Goal: Navigation & Orientation: Find specific page/section

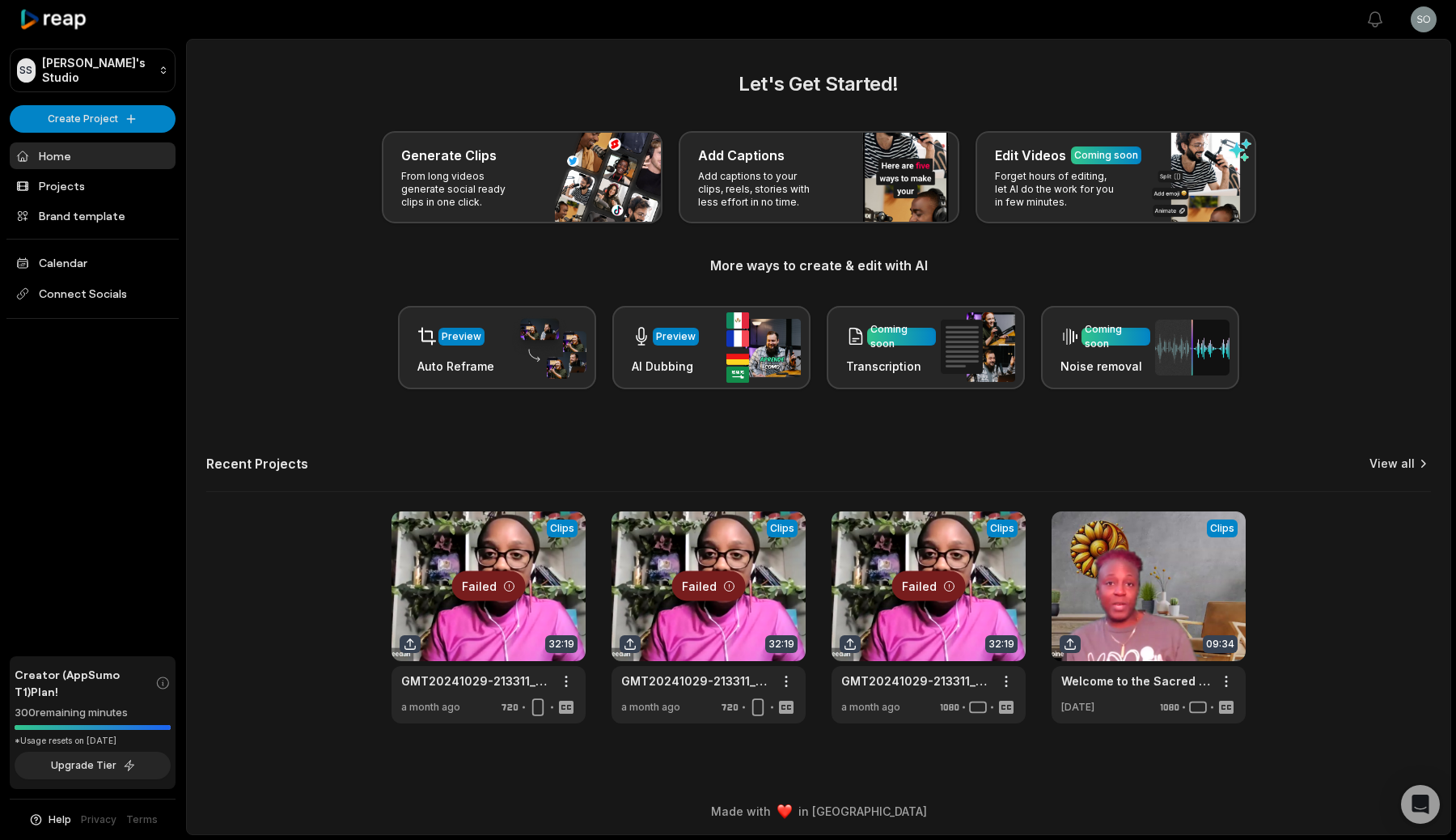
click at [1406, 460] on link "View all" at bounding box center [1392, 464] width 45 height 16
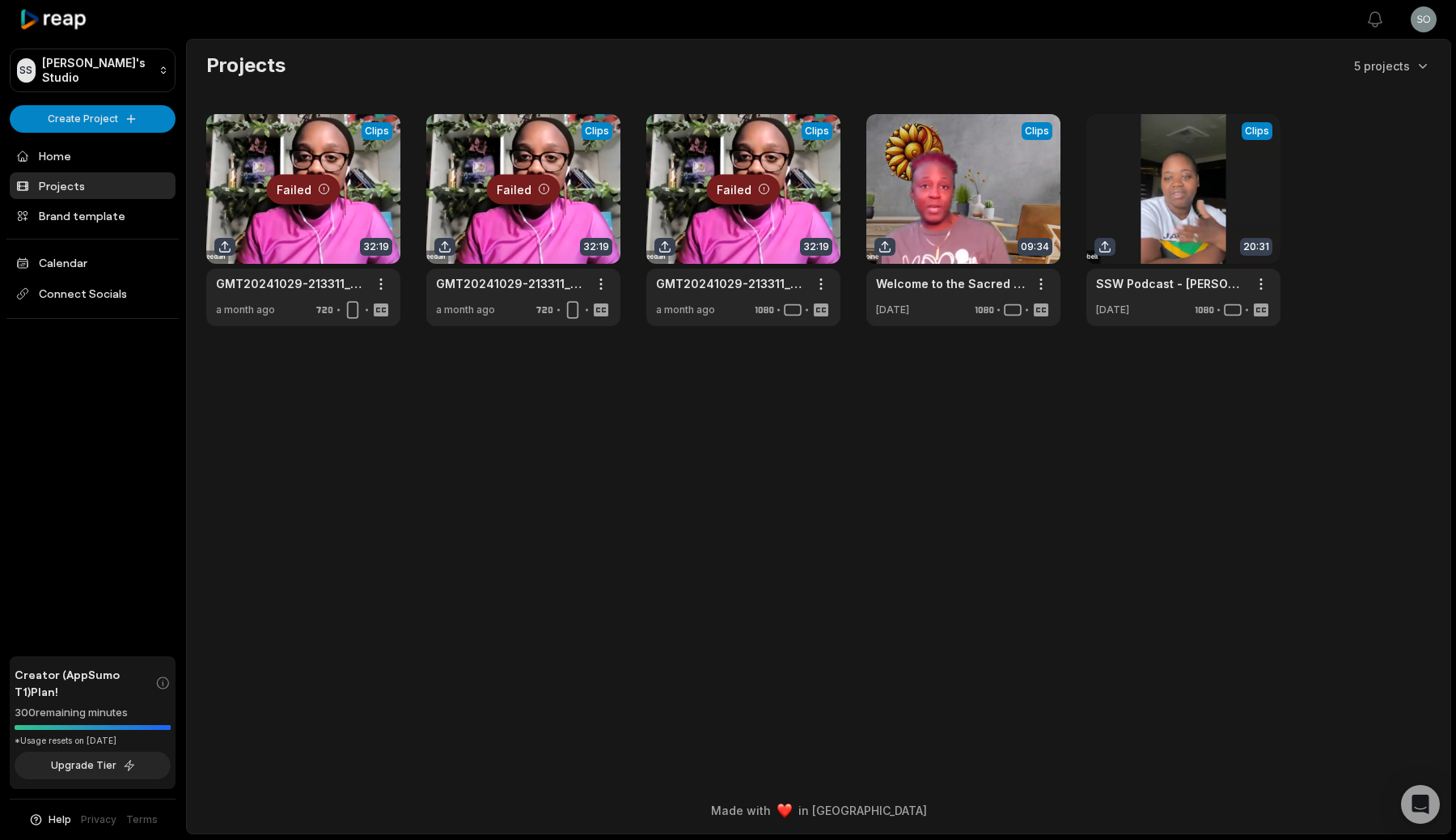
click at [336, 238] on div at bounding box center [304, 220] width 194 height 212
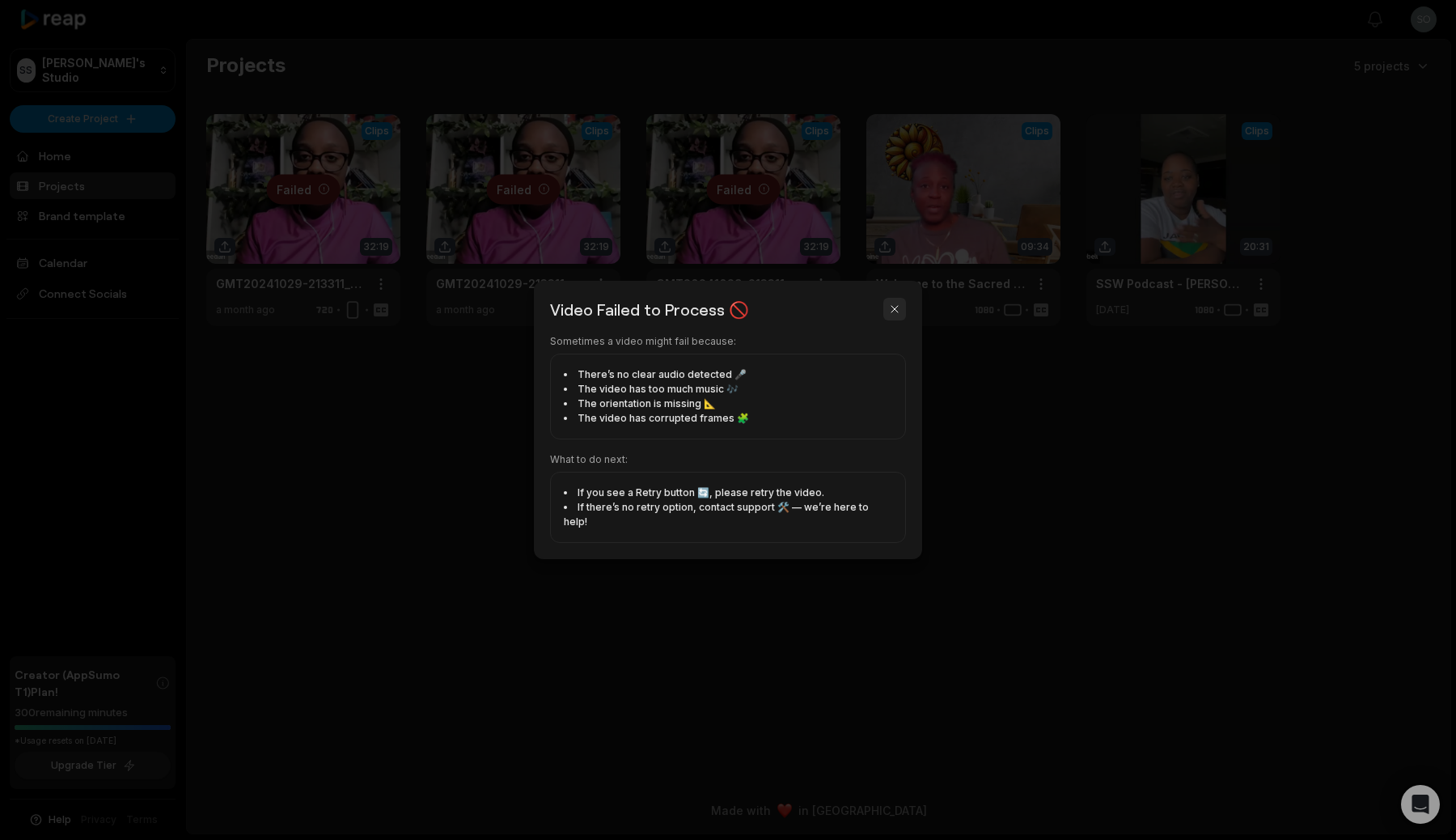
click at [892, 313] on button "button" at bounding box center [894, 309] width 23 height 23
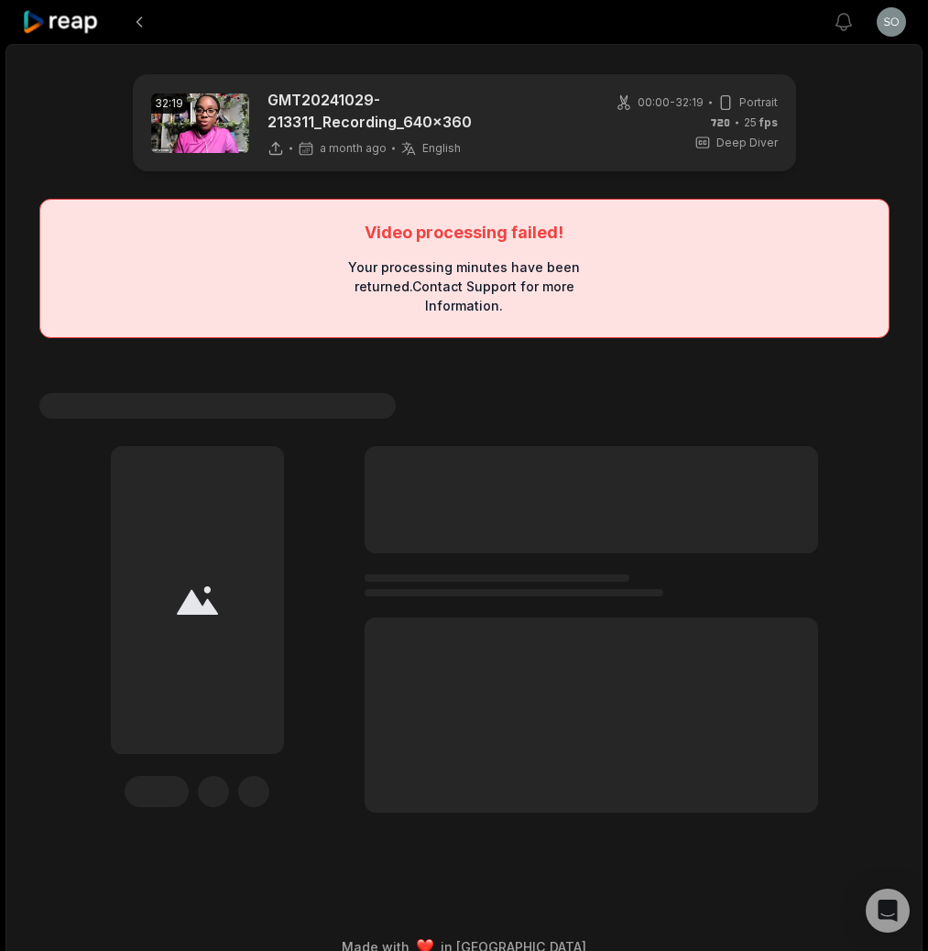
scroll to position [28, 0]
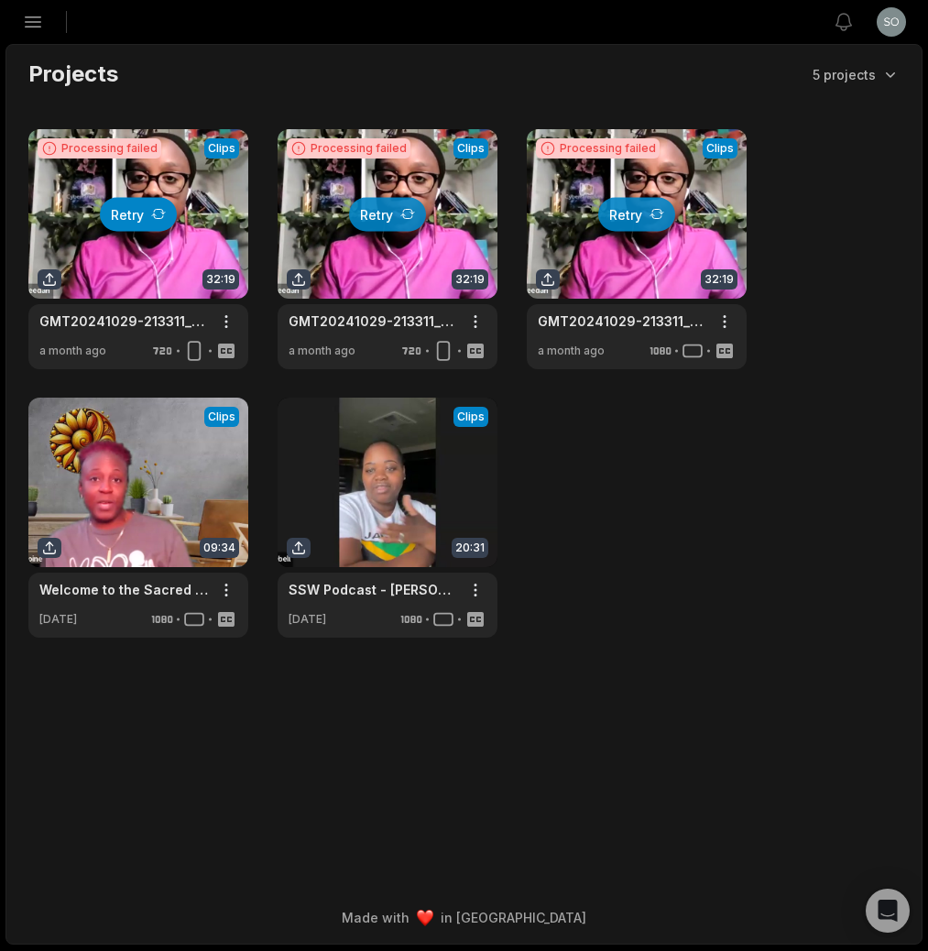
click at [156, 208] on icon at bounding box center [158, 214] width 15 height 15
click at [380, 213] on button "Retry" at bounding box center [387, 214] width 77 height 34
click at [628, 218] on button "Retry" at bounding box center [636, 214] width 77 height 34
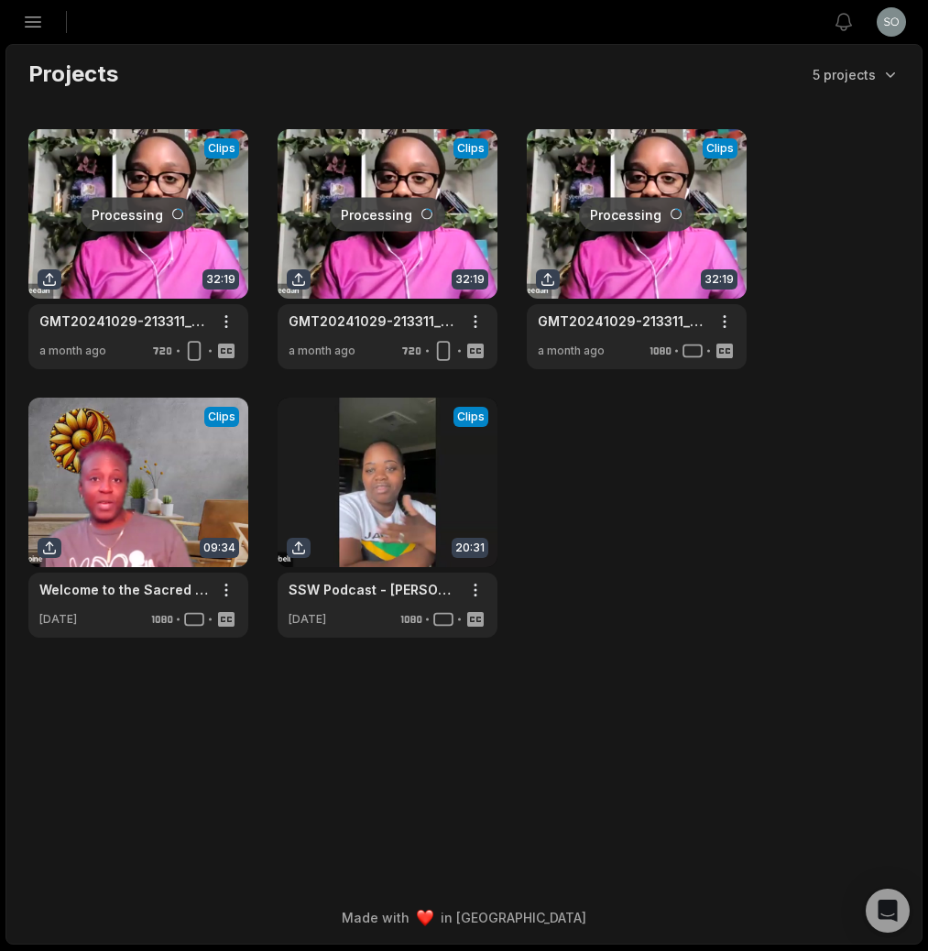
click at [29, 22] on icon "button" at bounding box center [34, 22] width 16 height 10
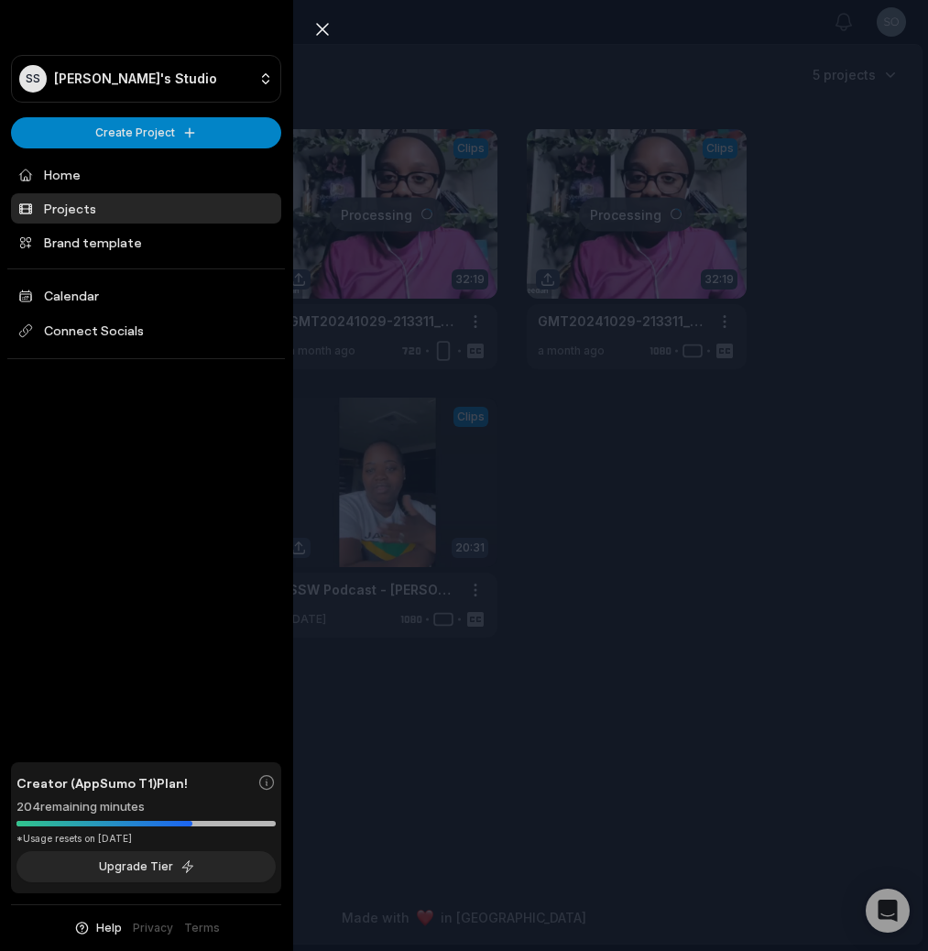
click at [487, 430] on div "Close sidebar SS Sophia's Studio Create Project Home Projects Brand template Ca…" at bounding box center [464, 475] width 928 height 951
click at [551, 480] on div "Close sidebar SS [PERSON_NAME]'s Studio Create Project Home Projects Brand temp…" at bounding box center [464, 475] width 928 height 951
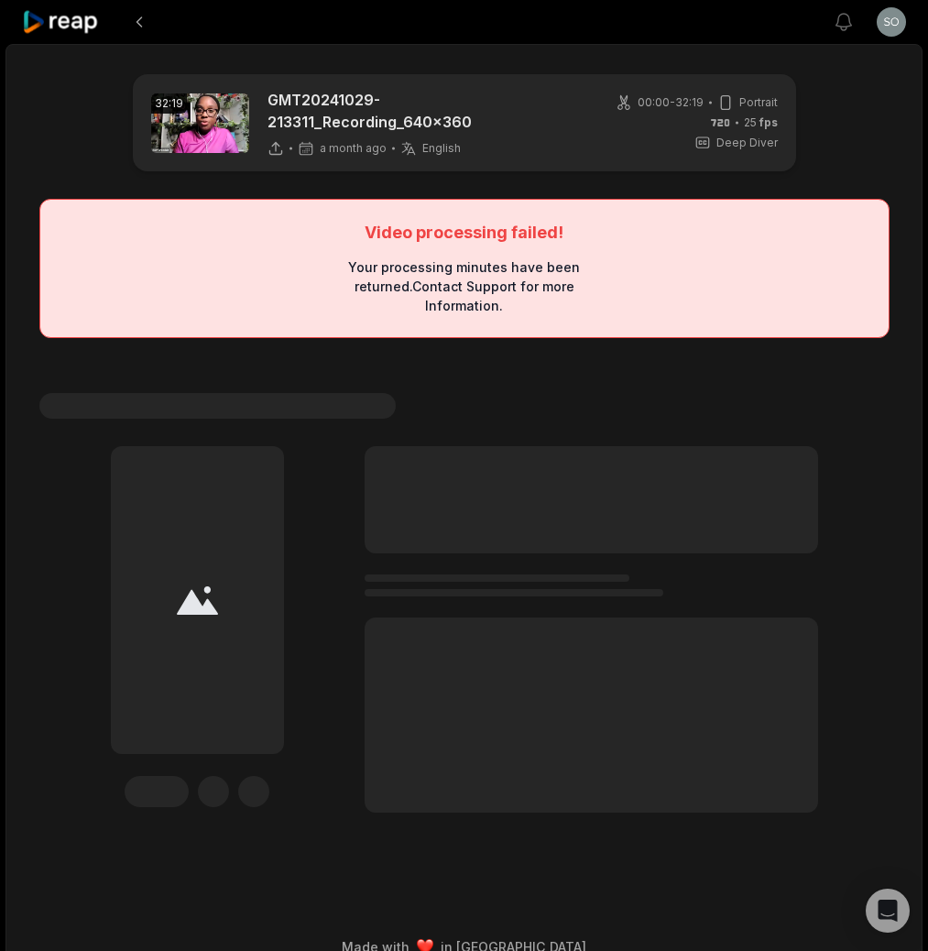
click at [823, 161] on main "32:19 GMT20241029-213311_Recording_640x360 a month ago English en 00:00 - 32:19…" at bounding box center [464, 457] width 887 height 767
click at [763, 333] on main "32:19 GMT20241029-213311_Recording_640x360 a month ago English en 00:00 - 32:19…" at bounding box center [464, 457] width 887 height 767
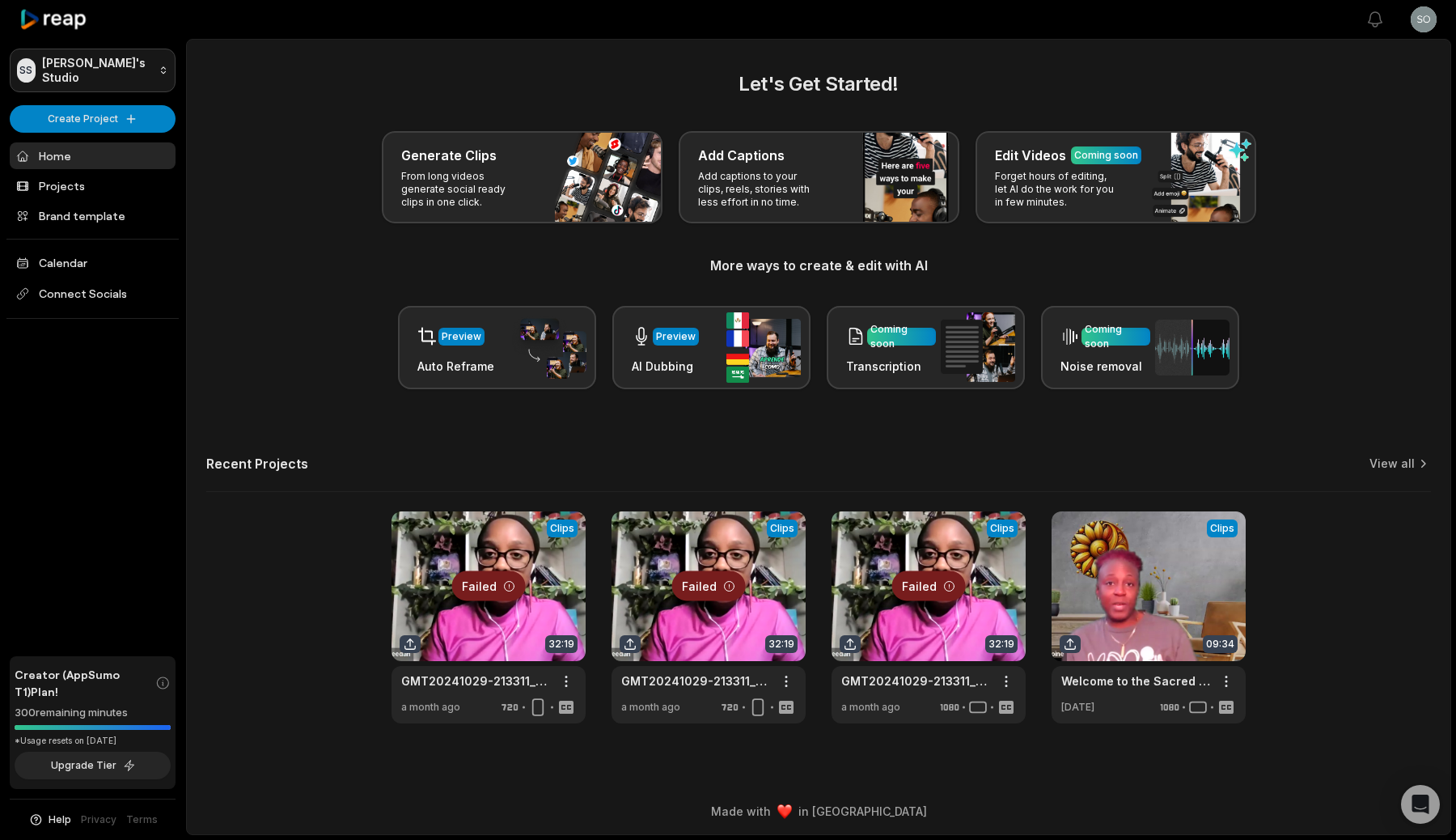
click at [72, 64] on html "SS Sophia's Studio Create Project Home Projects Brand template Calendar Connect…" at bounding box center [728, 420] width 1456 height 840
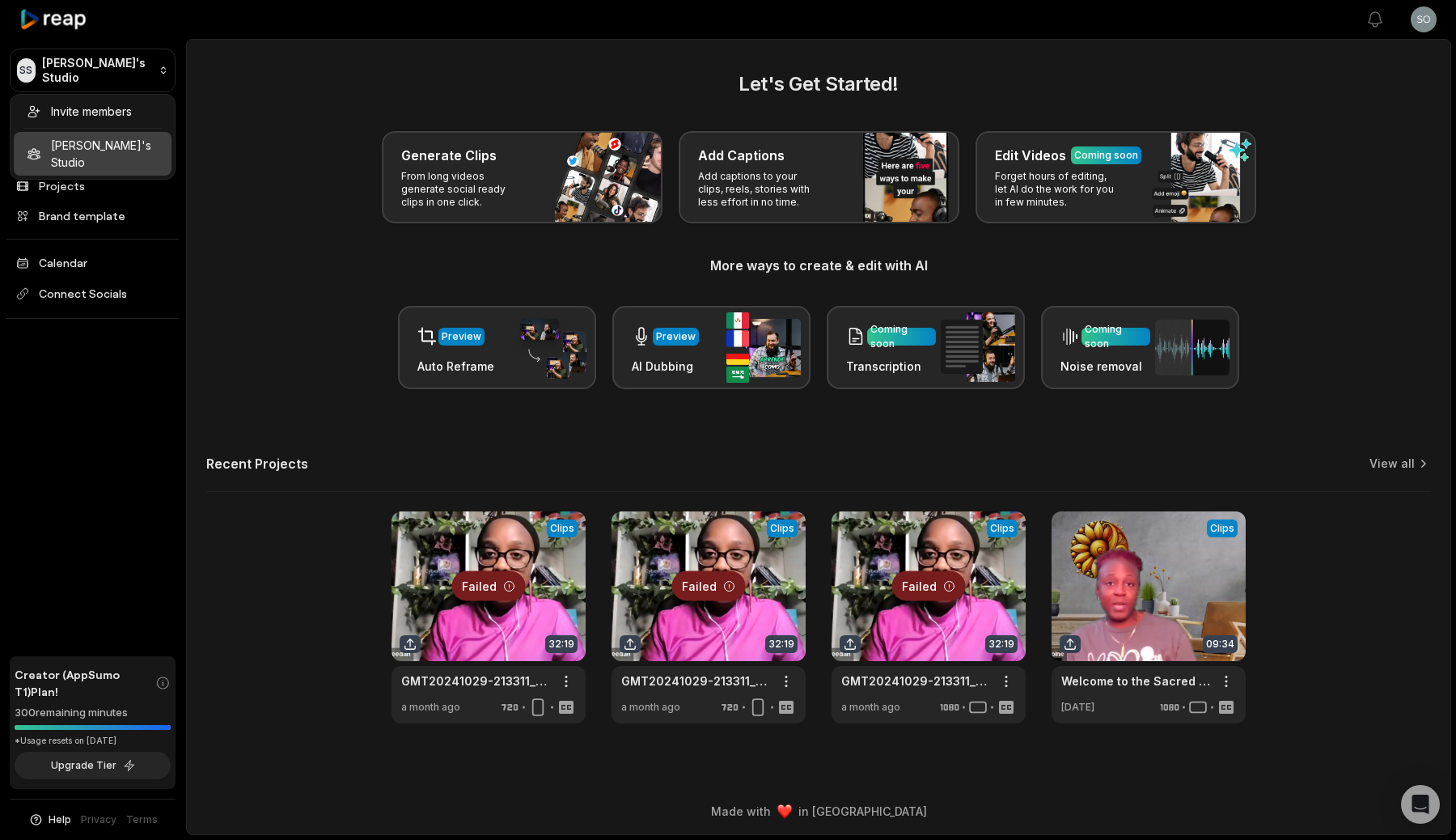
click at [360, 112] on html "SS Sophia's Studio Create Project Home Projects Brand template Calendar Connect…" at bounding box center [728, 420] width 1456 height 840
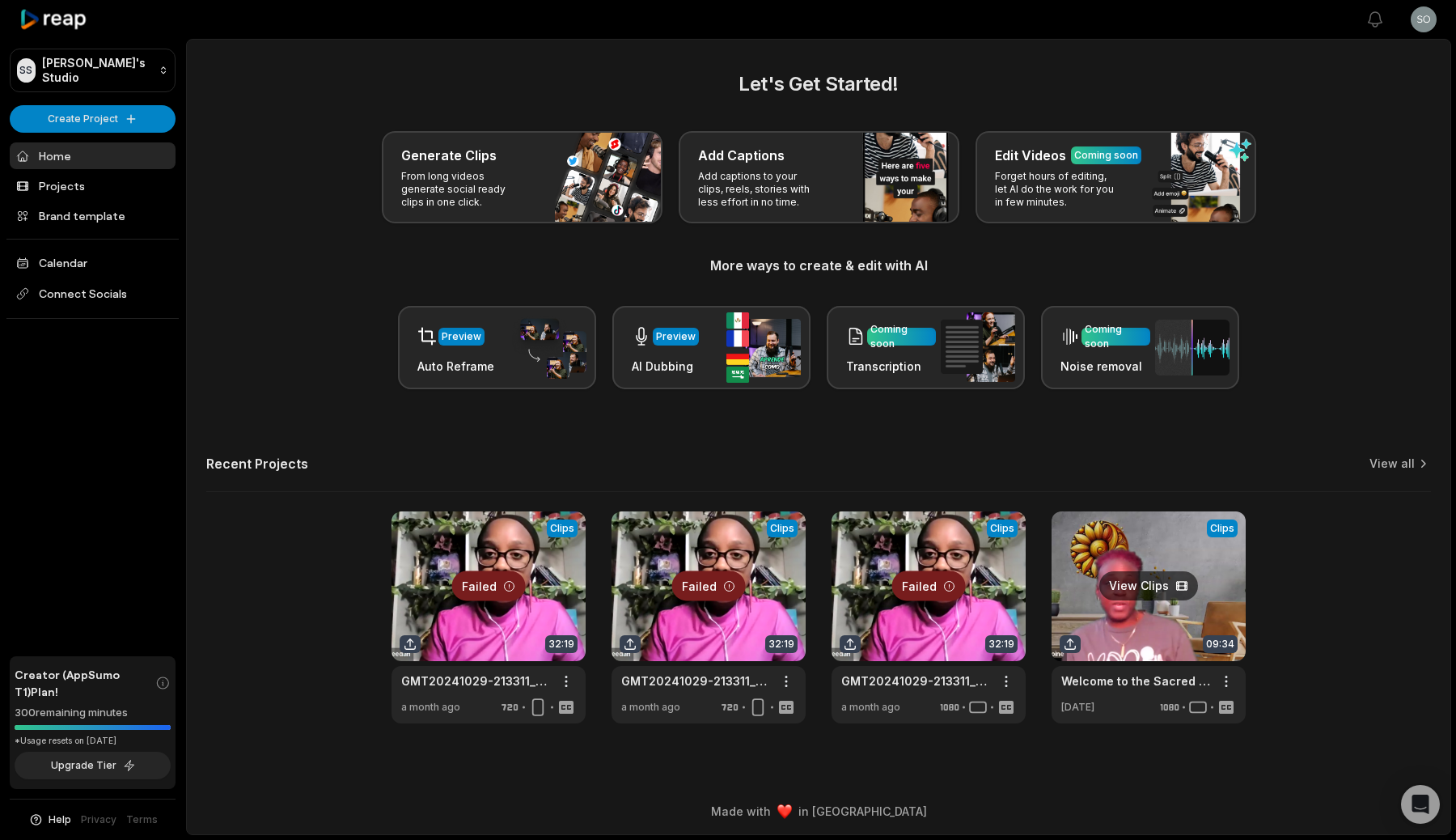
click at [1123, 568] on link at bounding box center [1149, 617] width 194 height 212
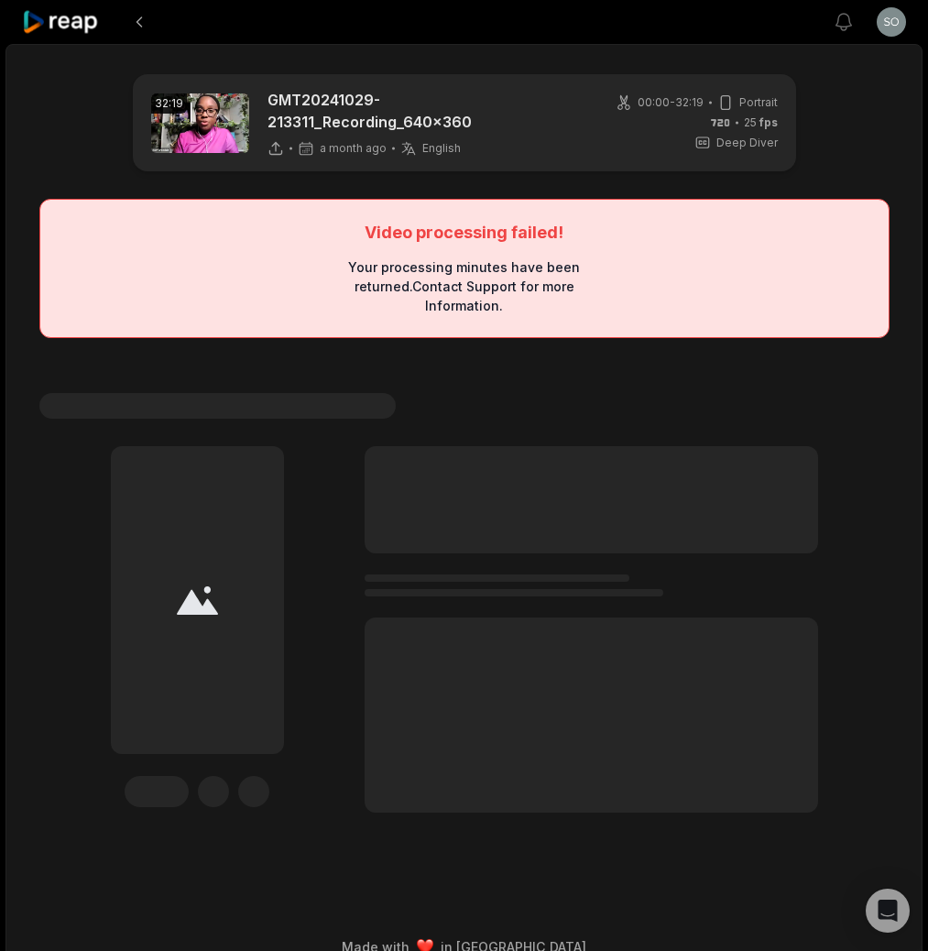
click at [76, 21] on icon at bounding box center [61, 22] width 78 height 25
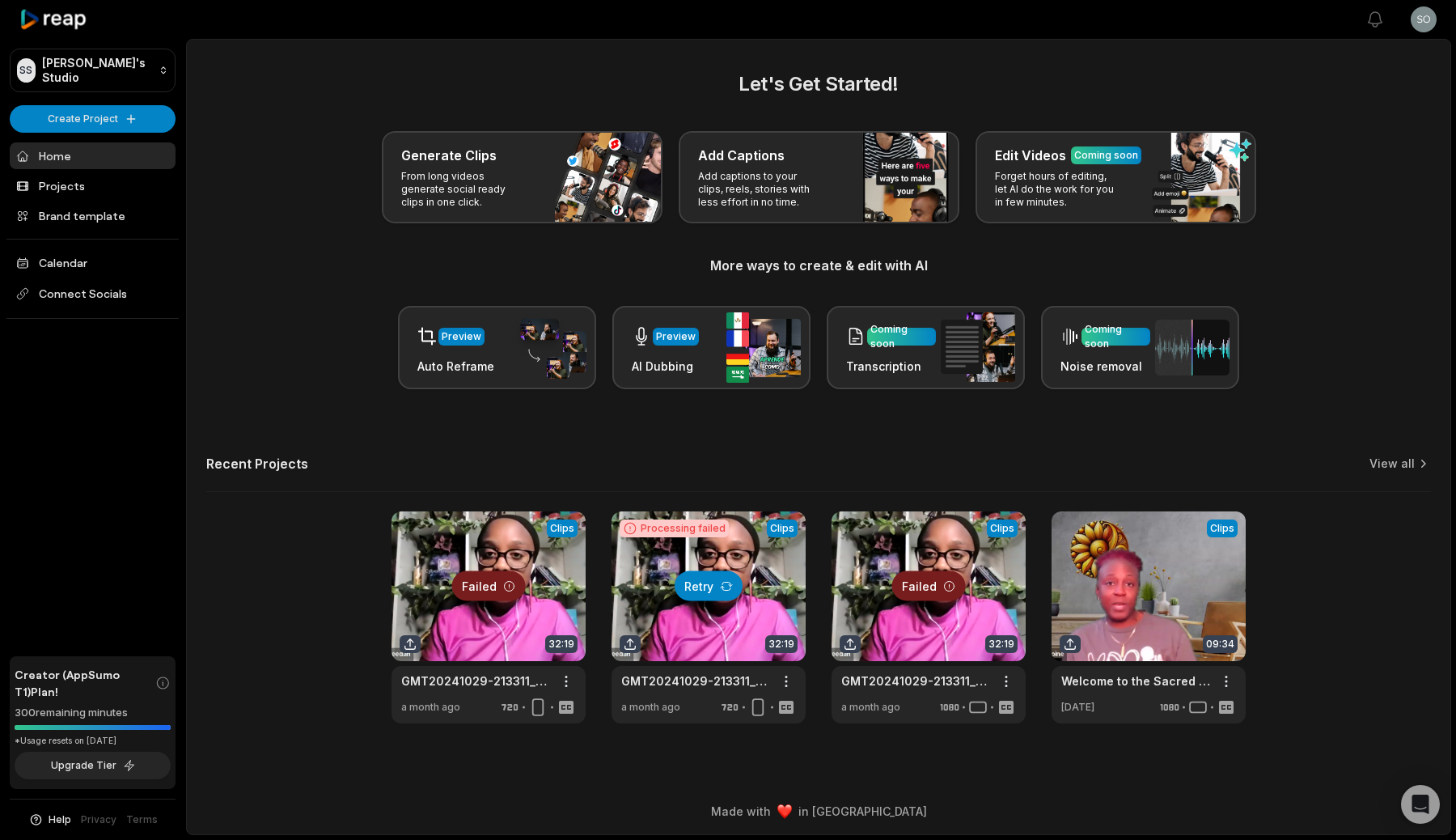
click at [728, 588] on icon at bounding box center [726, 586] width 13 height 13
click at [702, 670] on link at bounding box center [709, 617] width 194 height 212
